Goal: Information Seeking & Learning: Understand process/instructions

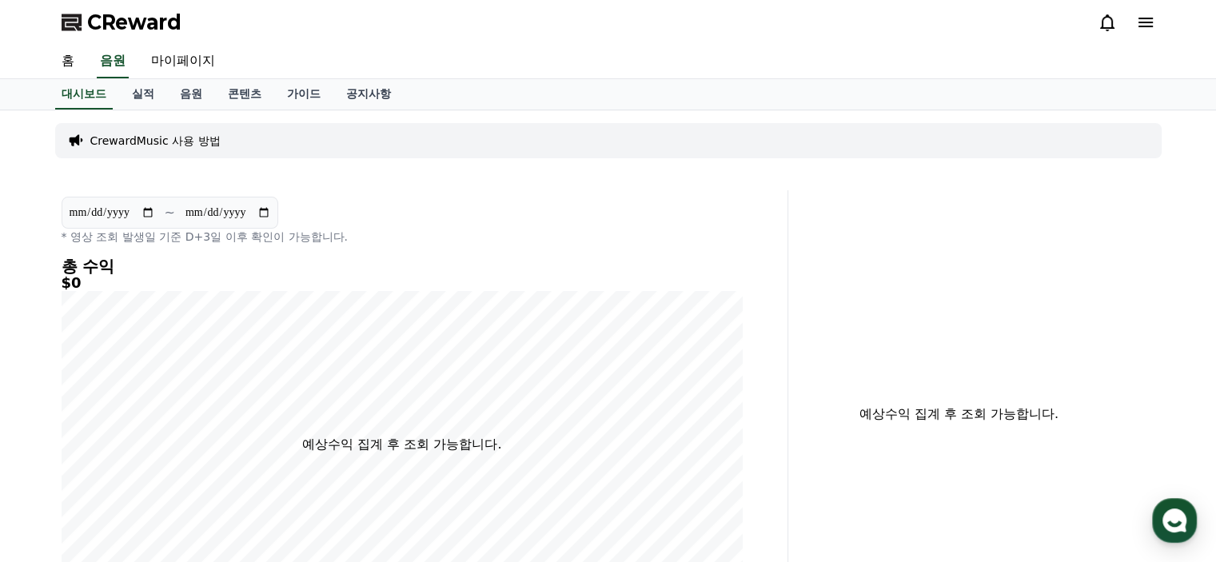
click at [156, 138] on p "CrewardMusic 사용 방법" at bounding box center [155, 141] width 130 height 16
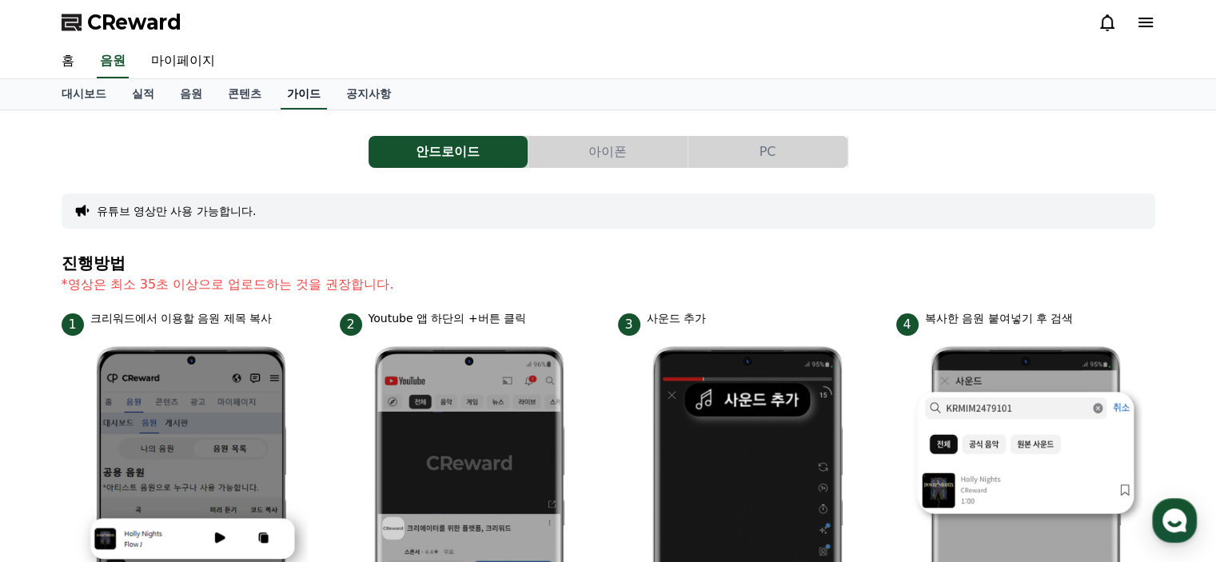
click at [311, 94] on link "가이드" at bounding box center [304, 94] width 46 height 30
click at [633, 153] on button "아이폰" at bounding box center [608, 152] width 159 height 32
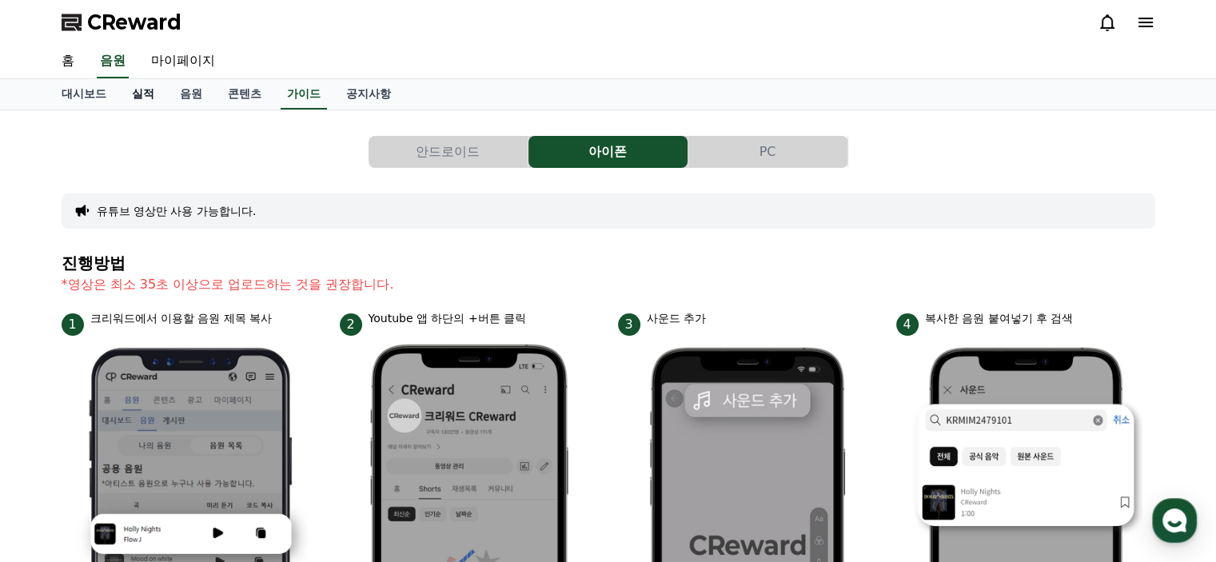
click at [150, 93] on link "실적" at bounding box center [143, 94] width 48 height 30
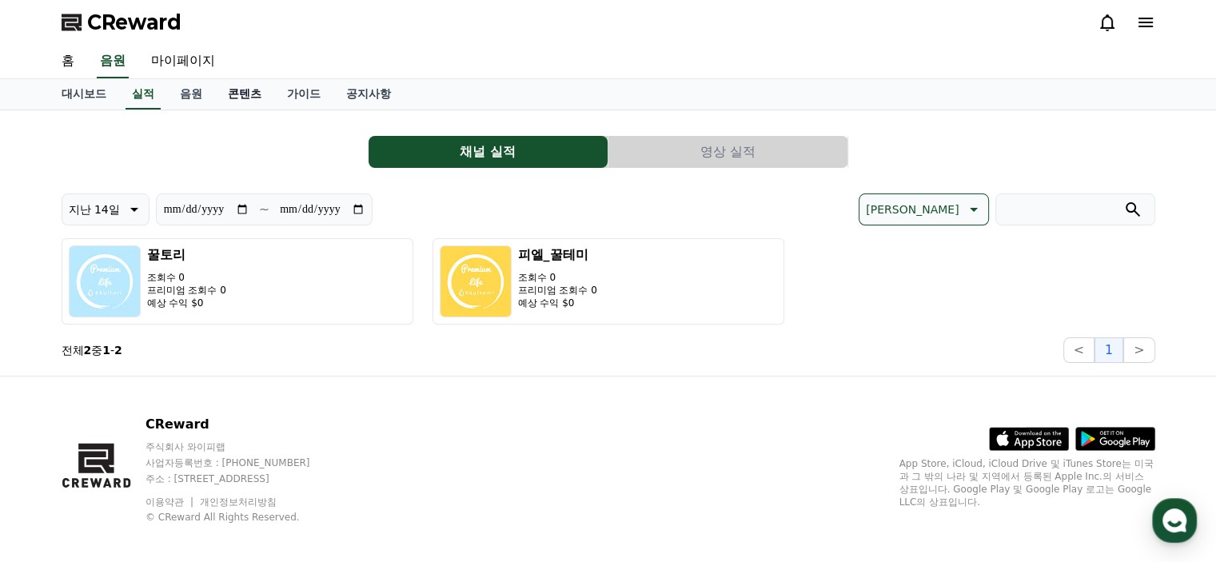
click at [256, 96] on link "콘텐츠" at bounding box center [244, 94] width 59 height 30
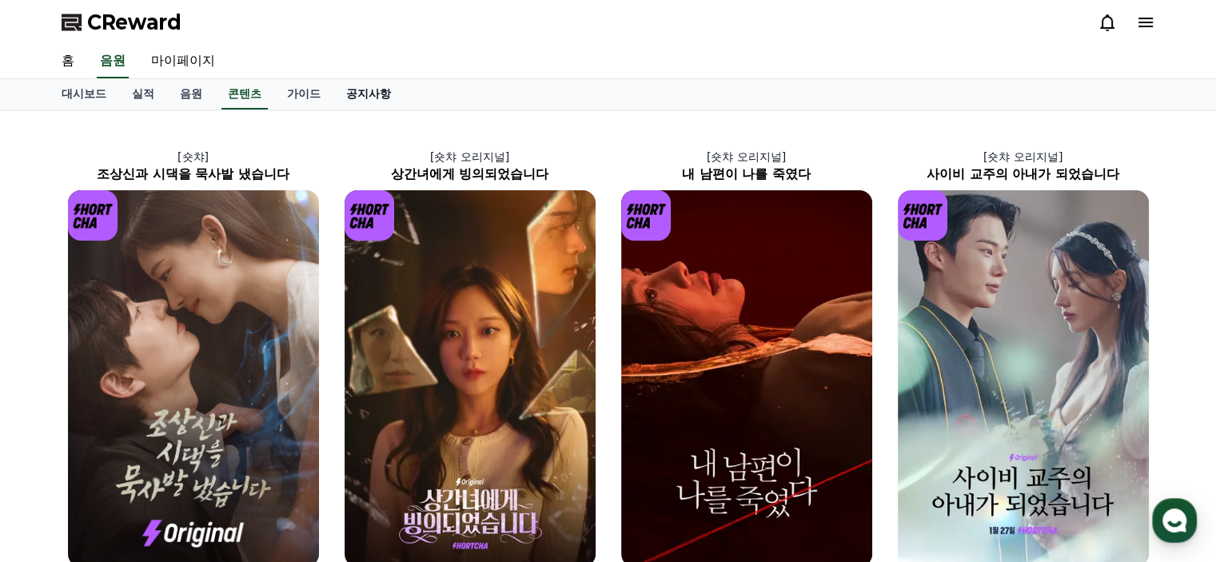
click at [383, 89] on link "공지사항" at bounding box center [368, 94] width 70 height 30
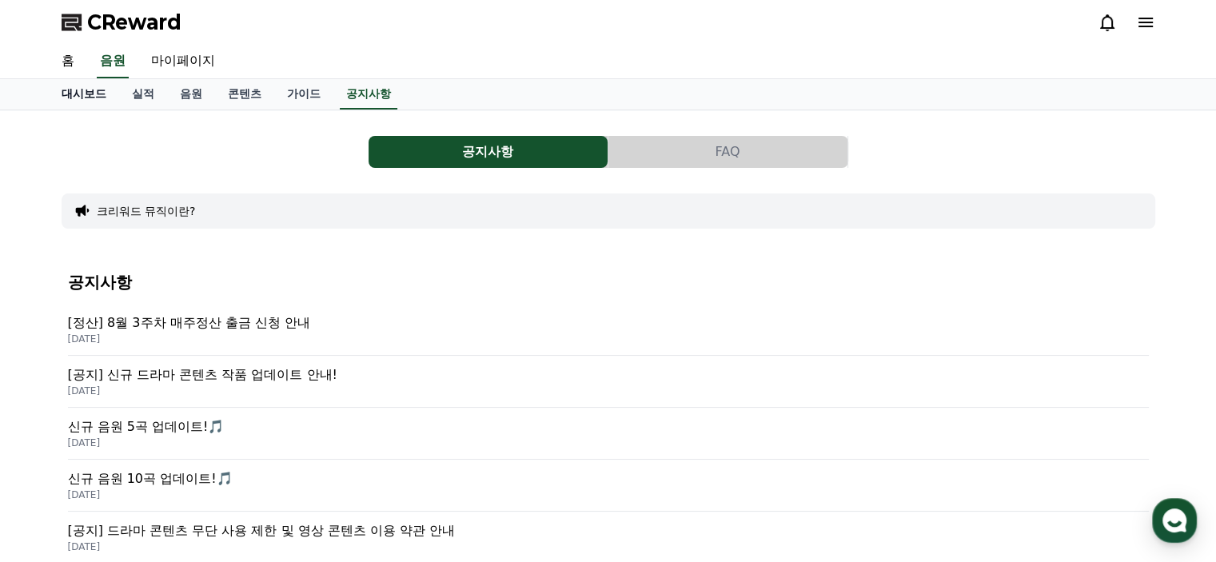
click at [90, 92] on link "대시보드" at bounding box center [84, 94] width 70 height 30
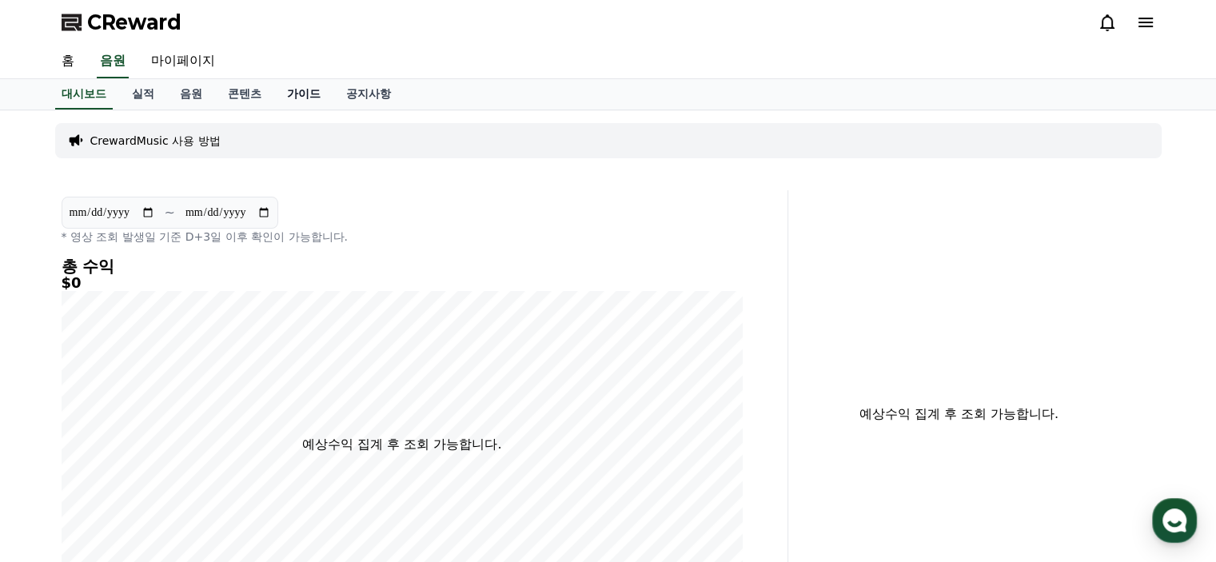
click at [313, 85] on link "가이드" at bounding box center [303, 94] width 59 height 30
